Goal: Navigation & Orientation: Find specific page/section

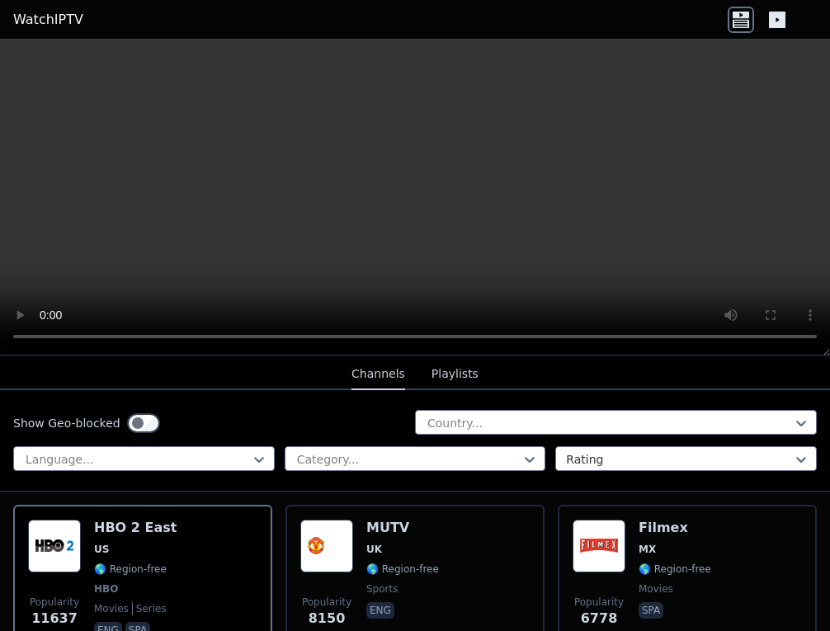
scroll to position [185, 0]
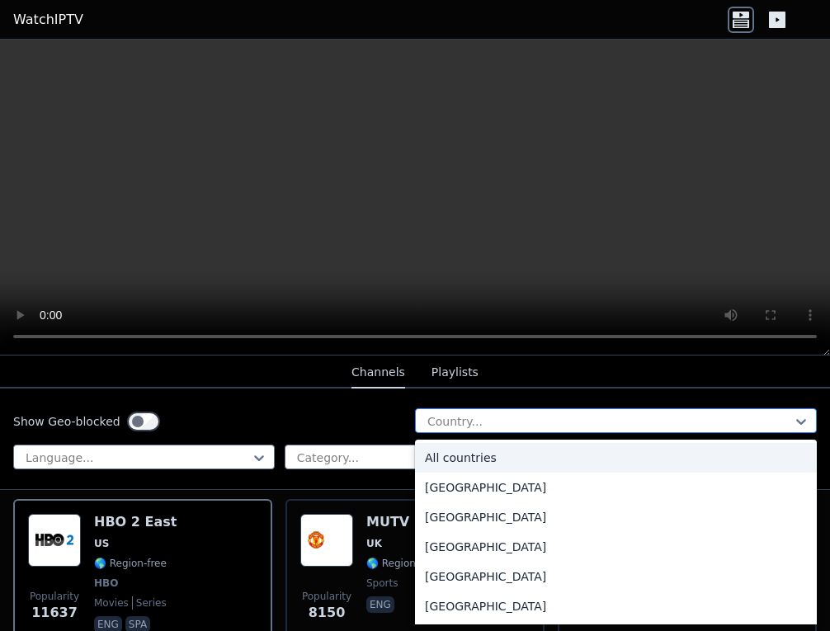
click at [522, 424] on div at bounding box center [608, 421] width 367 height 16
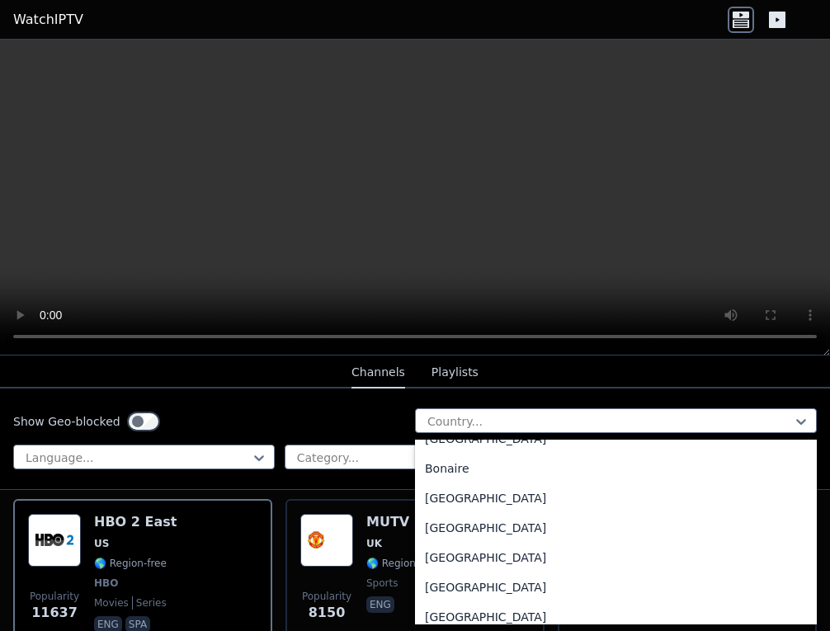
scroll to position [652, 0]
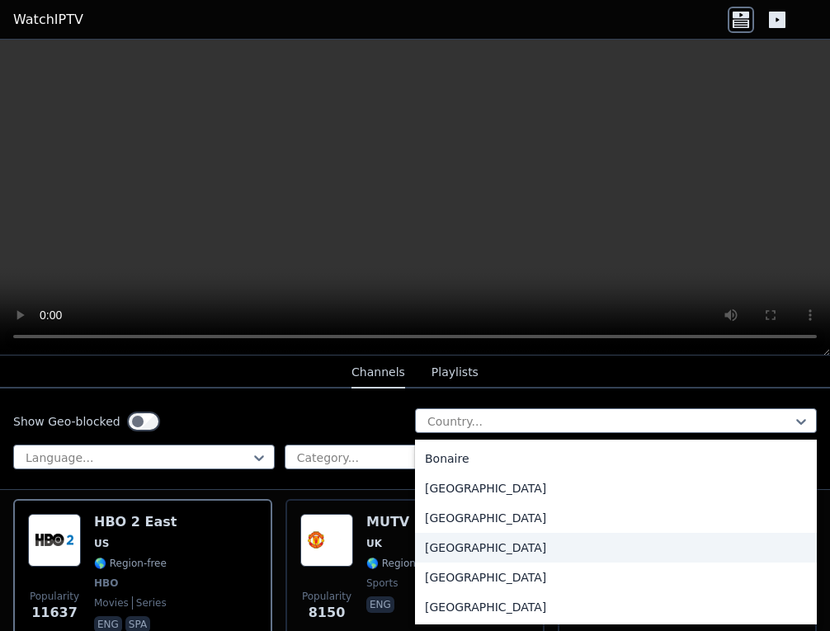
click at [461, 551] on div "[GEOGRAPHIC_DATA]" at bounding box center [616, 548] width 402 height 30
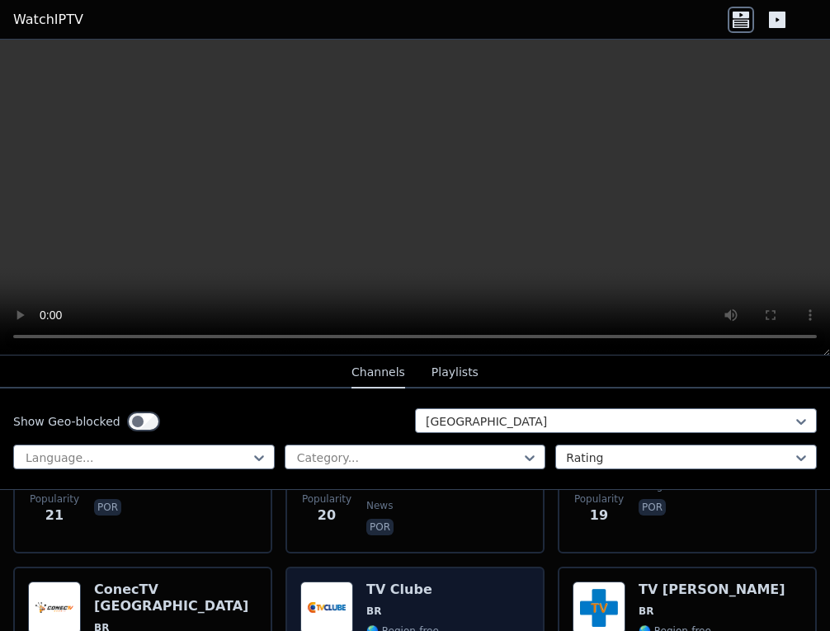
scroll to position [4399, 0]
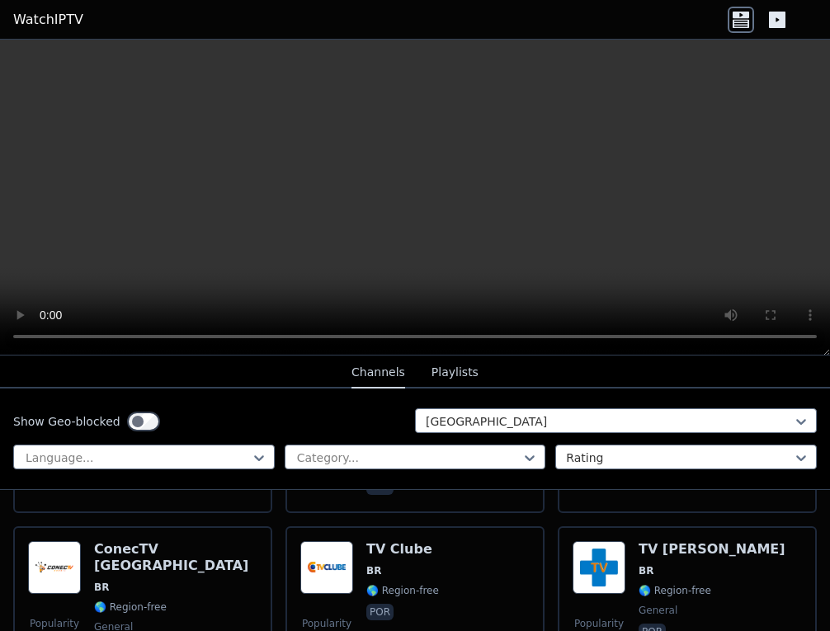
click at [457, 369] on button "Playlists" at bounding box center [454, 372] width 47 height 31
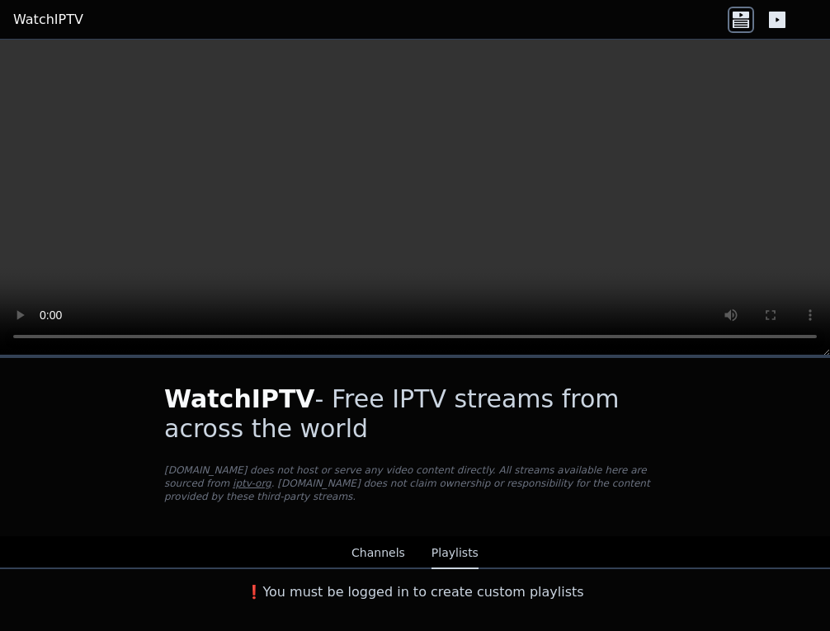
scroll to position [0, 0]
click at [384, 567] on button "Channels" at bounding box center [378, 553] width 54 height 31
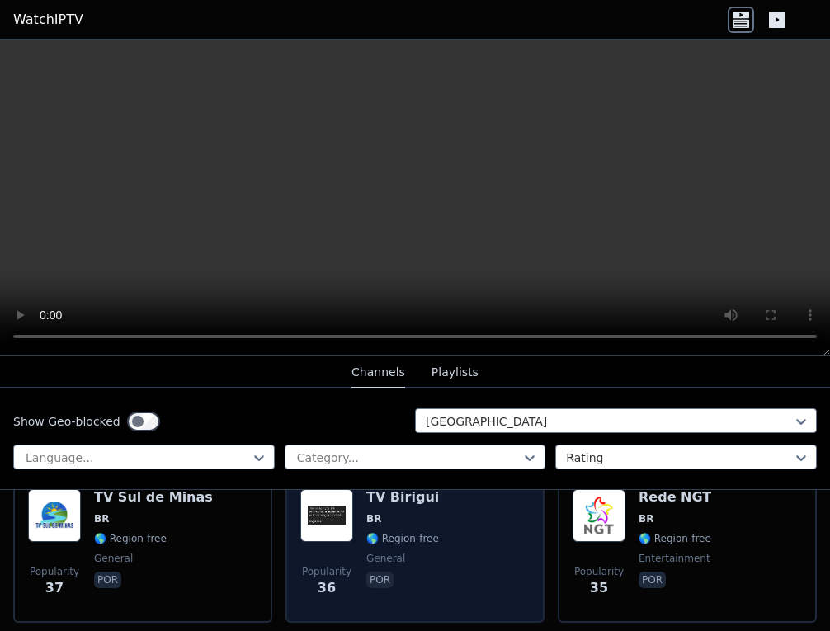
scroll to position [2589, 0]
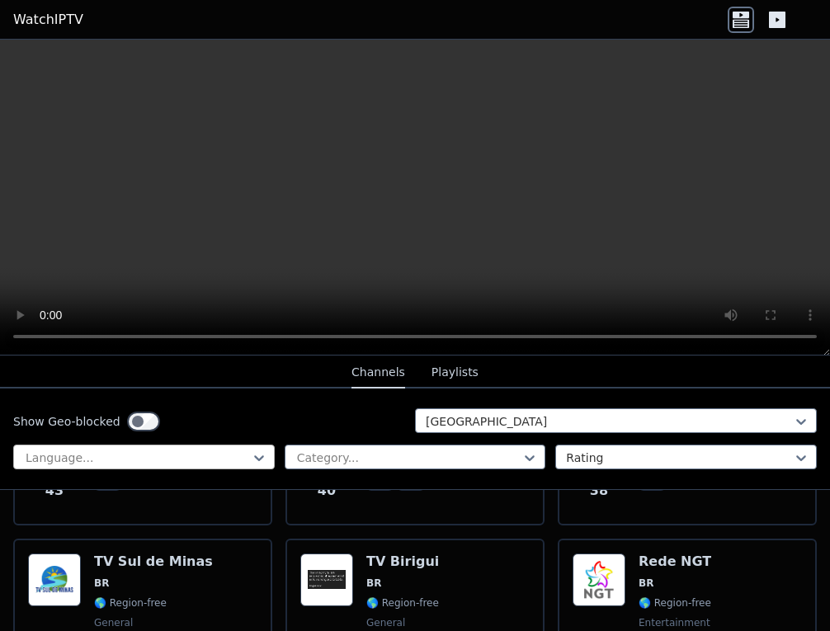
click at [264, 467] on div at bounding box center [259, 457] width 16 height 25
click at [249, 448] on div "Language..." at bounding box center [143, 456] width 261 height 25
click at [456, 462] on div at bounding box center [408, 457] width 227 height 16
click at [455, 458] on div at bounding box center [408, 457] width 227 height 16
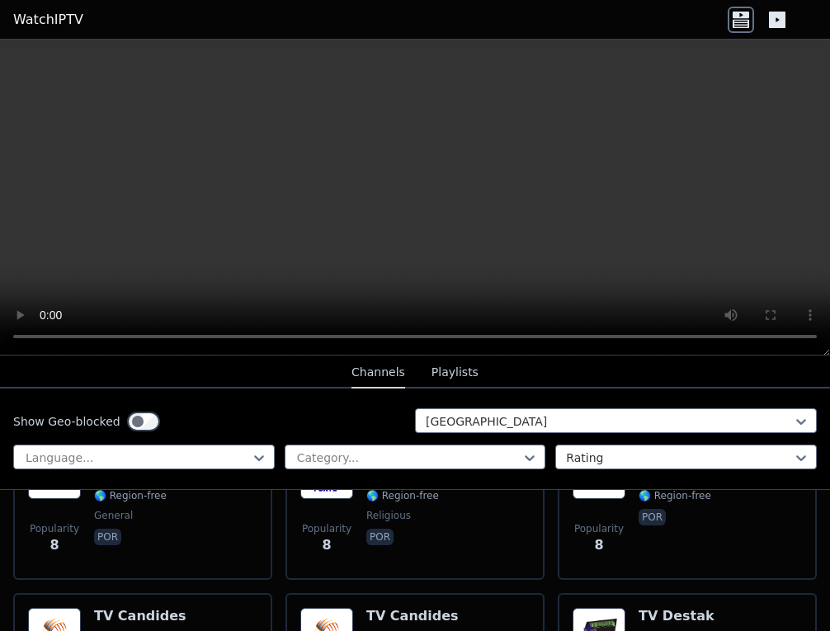
scroll to position [8380, 0]
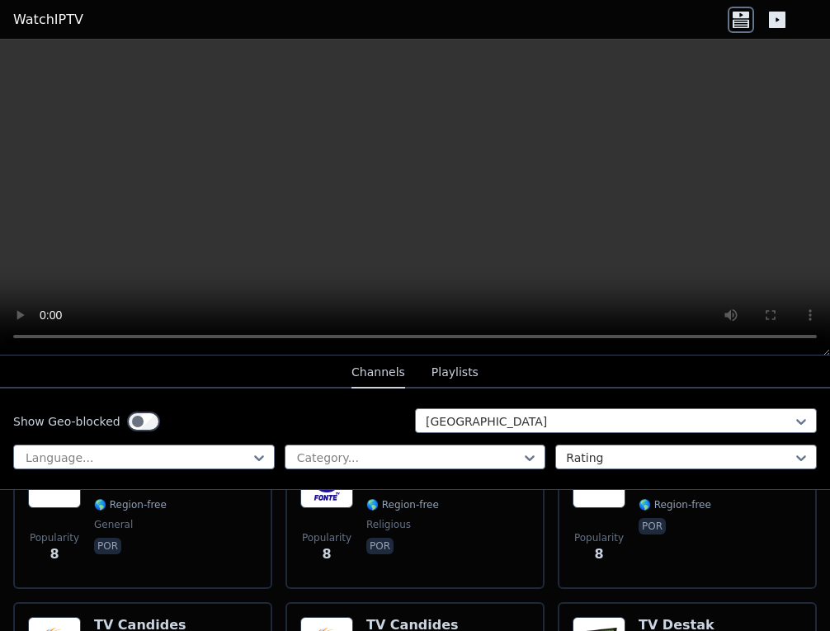
click at [778, 26] on icon at bounding box center [777, 20] width 16 height 16
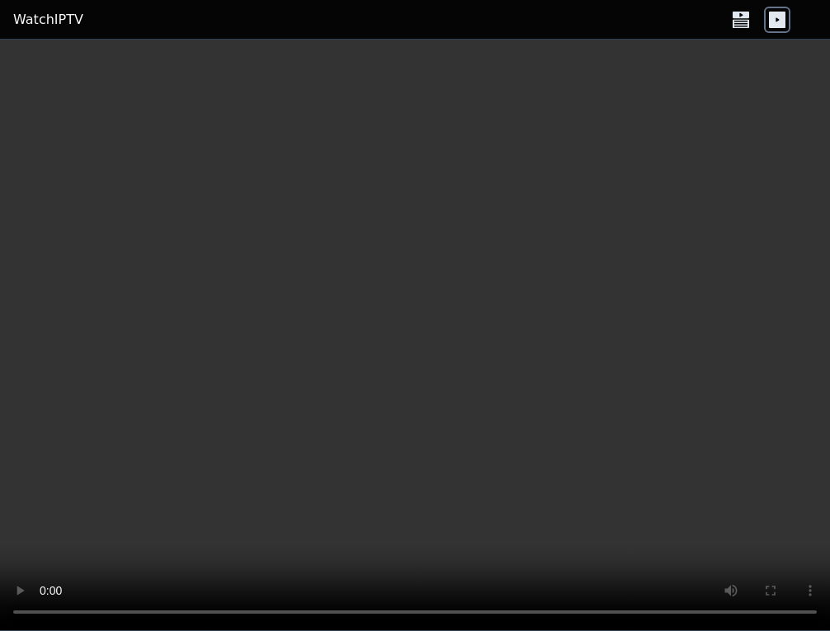
click at [747, 16] on icon at bounding box center [740, 15] width 16 height 7
